Goal: Information Seeking & Learning: Learn about a topic

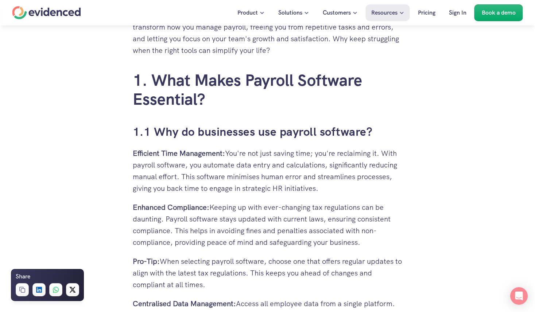
scroll to position [437, 0]
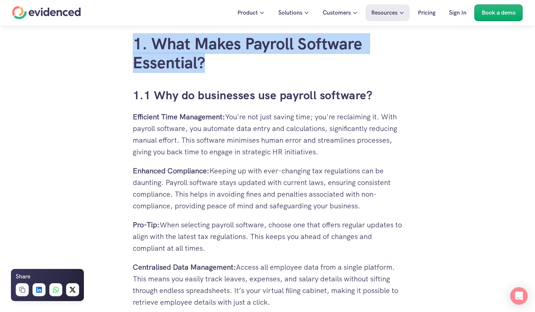
drag, startPoint x: 118, startPoint y: 44, endPoint x: 410, endPoint y: 82, distance: 294.1
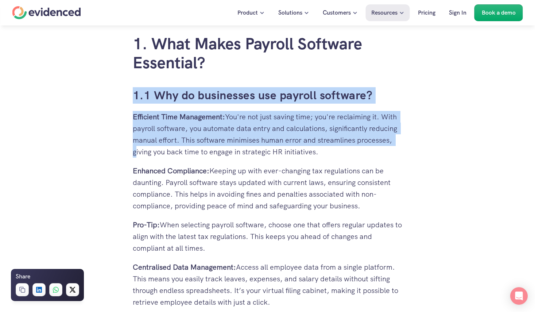
drag, startPoint x: 108, startPoint y: 103, endPoint x: 458, endPoint y: 139, distance: 351.5
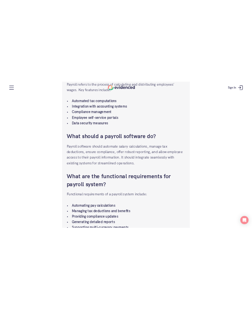
scroll to position [3411, 0]
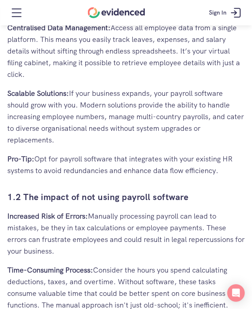
scroll to position [583, 0]
